Goal: Information Seeking & Learning: Learn about a topic

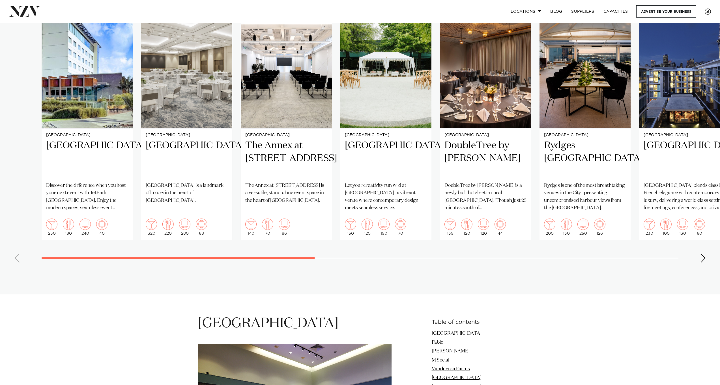
scroll to position [450, 0]
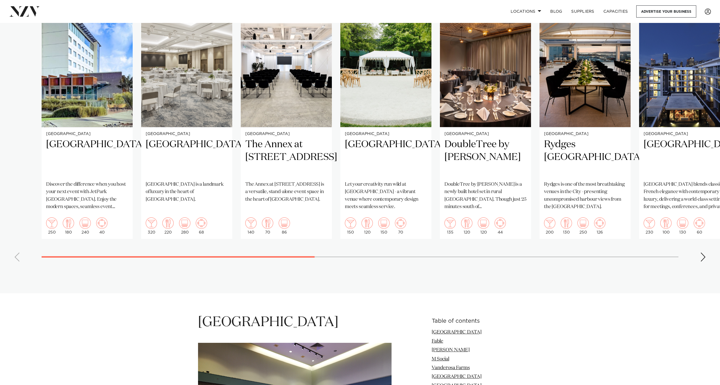
click at [703, 252] on div "Next slide" at bounding box center [704, 256] width 6 height 9
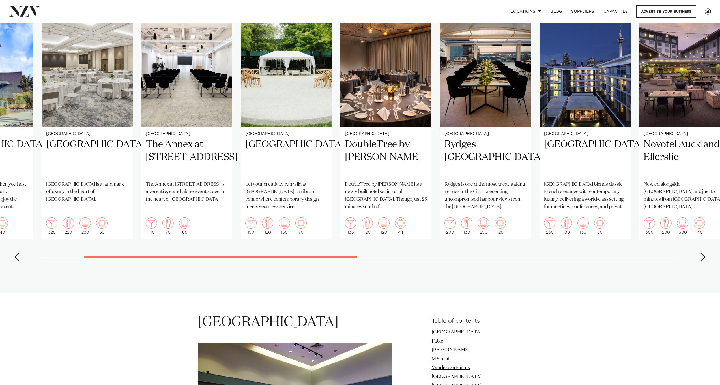
click at [700, 243] on swiper-container "Auckland Jet Park Hotel AKL Discover the difference when you host your next eve…" at bounding box center [360, 135] width 720 height 261
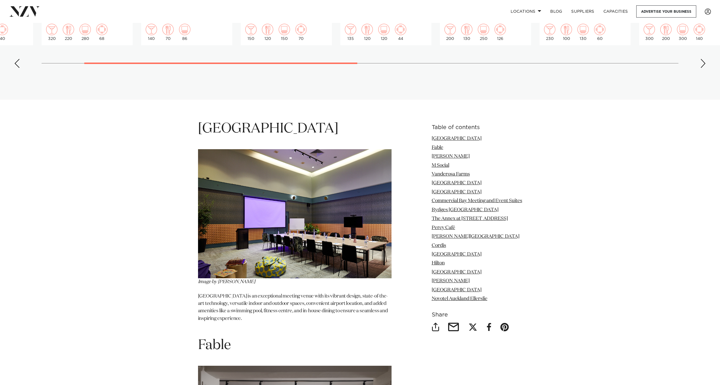
scroll to position [455, 0]
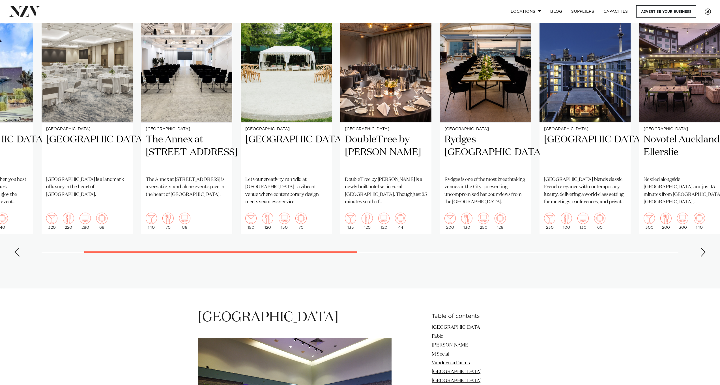
click at [702, 248] on div "Next slide" at bounding box center [704, 252] width 6 height 9
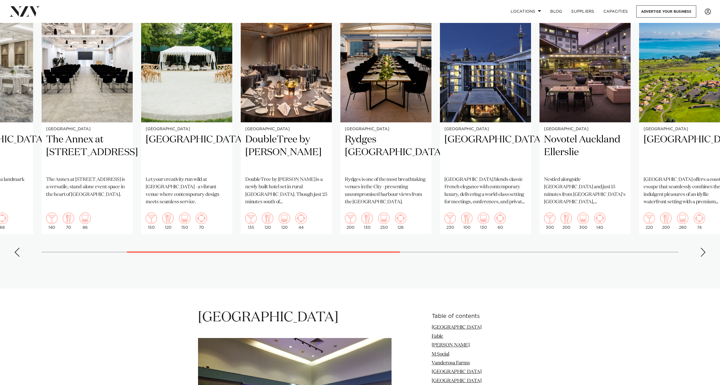
click at [705, 248] on div "Next slide" at bounding box center [704, 252] width 6 height 9
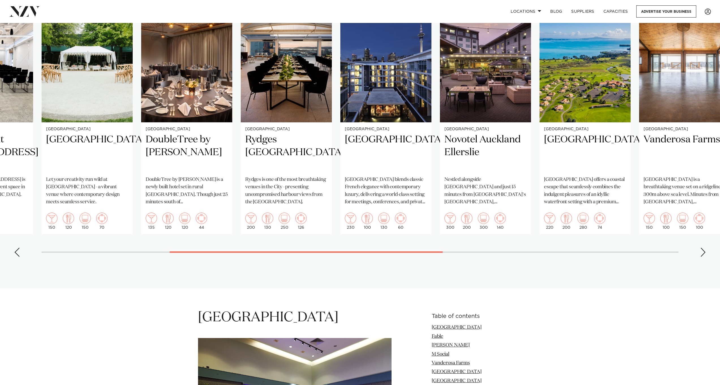
click at [703, 248] on div "Next slide" at bounding box center [704, 252] width 6 height 9
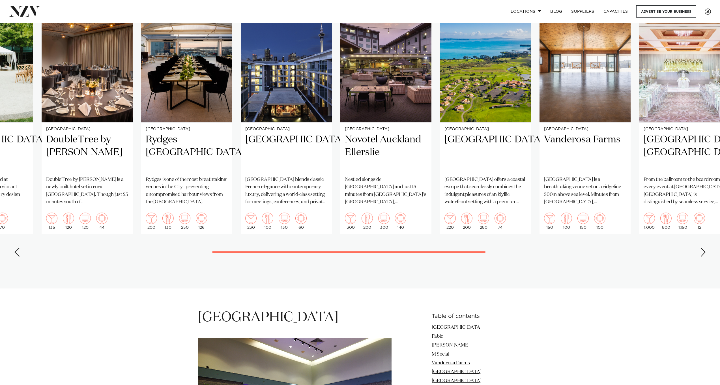
click at [701, 248] on div "Next slide" at bounding box center [704, 252] width 6 height 9
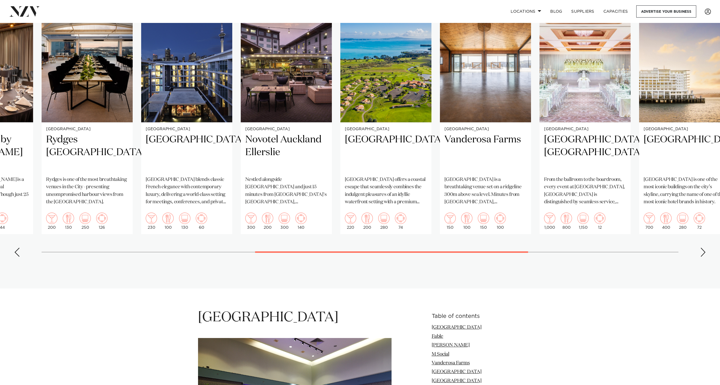
click at [700, 231] on swiper-container "Auckland Jet Park Hotel AKL Discover the difference when you host your next eve…" at bounding box center [360, 130] width 720 height 261
click at [703, 248] on div "Next slide" at bounding box center [704, 252] width 6 height 9
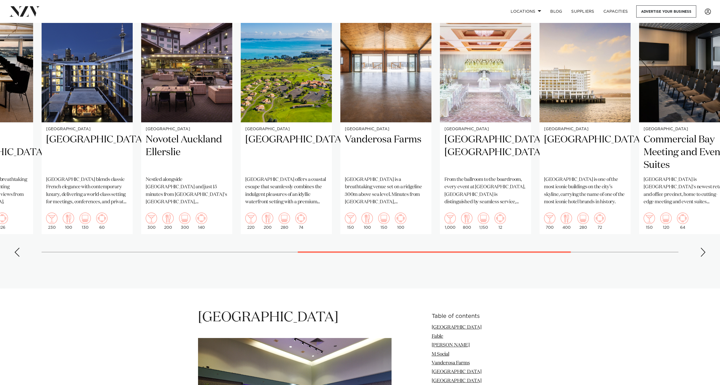
click at [703, 248] on div "Next slide" at bounding box center [704, 252] width 6 height 9
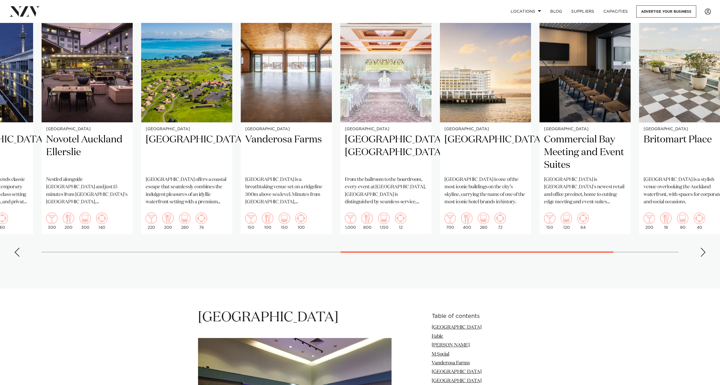
click at [704, 248] on div "Next slide" at bounding box center [704, 252] width 6 height 9
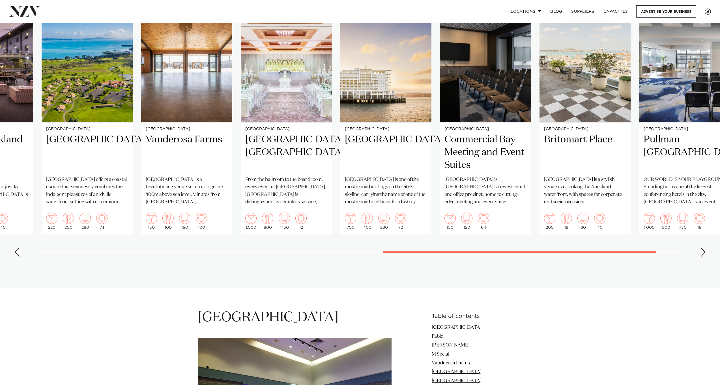
click at [703, 248] on div "Next slide" at bounding box center [704, 252] width 6 height 9
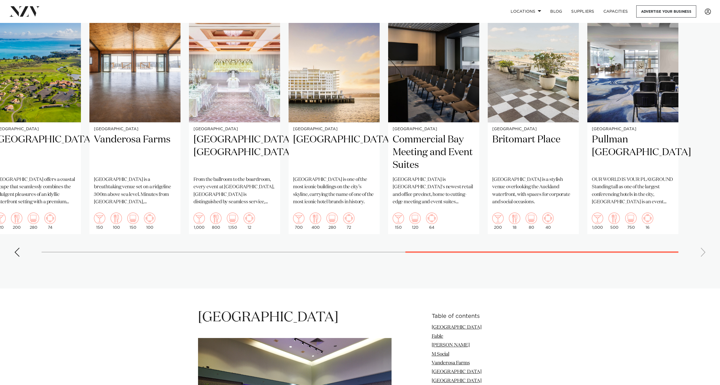
click at [702, 235] on swiper-container "Auckland Jet Park Hotel AKL Discover the difference when you host your next eve…" at bounding box center [360, 130] width 720 height 261
click at [703, 230] on swiper-container "Auckland Jet Park Hotel AKL Discover the difference when you host your next eve…" at bounding box center [360, 130] width 720 height 261
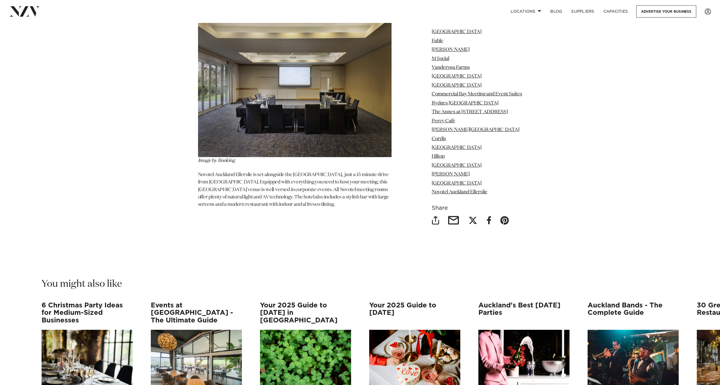
scroll to position [4669, 0]
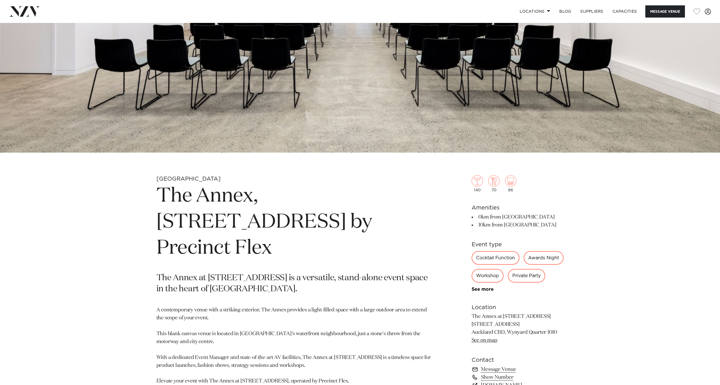
scroll to position [158, 0]
